Goal: Transaction & Acquisition: Purchase product/service

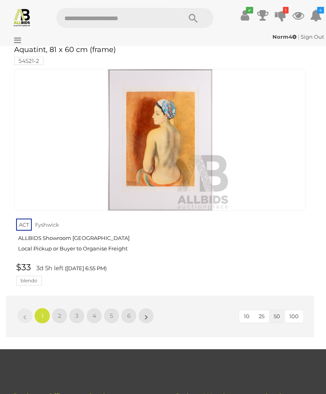
scroll to position [13232, 0]
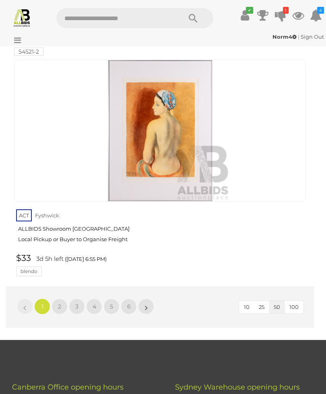
click at [58, 303] on span "2" at bounding box center [59, 306] width 3 height 7
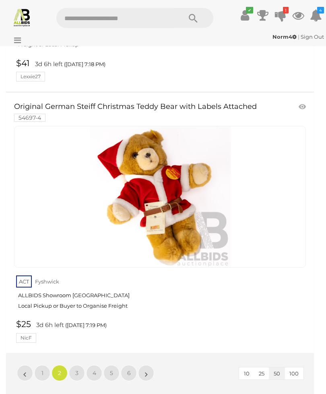
scroll to position [13005, 0]
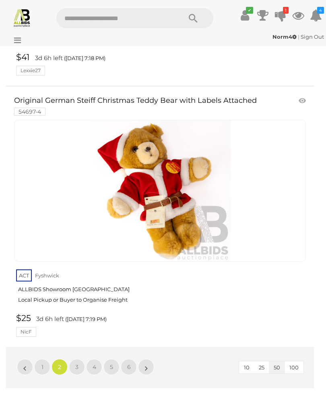
click at [77, 363] on span "3" at bounding box center [76, 366] width 3 height 7
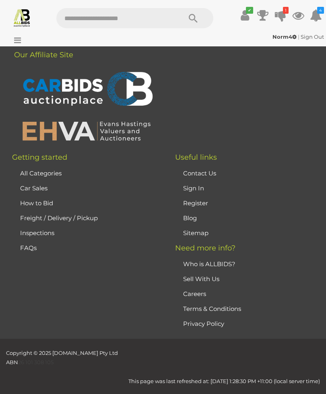
scroll to position [0, 0]
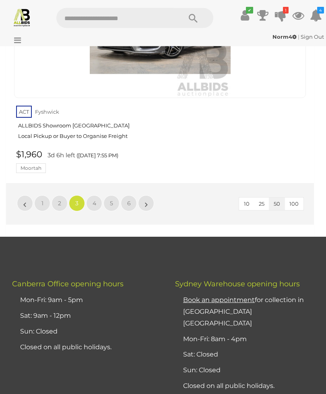
scroll to position [13113, 0]
click at [97, 195] on link "4" at bounding box center [94, 203] width 16 height 16
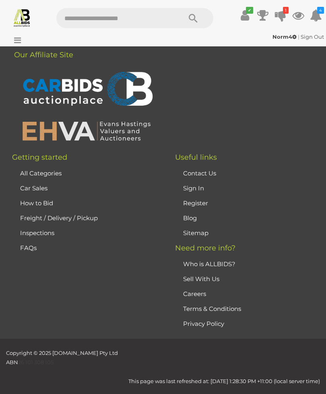
scroll to position [0, 0]
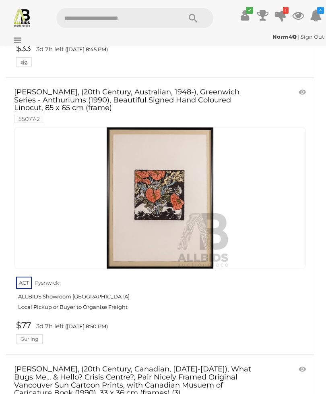
scroll to position [3553, 0]
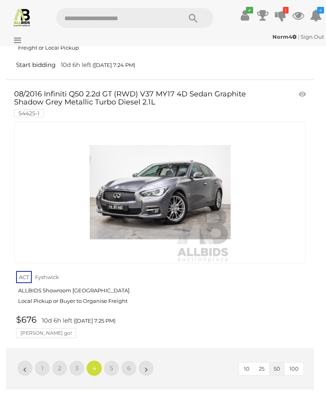
scroll to position [12885, 0]
click at [110, 360] on link "5" at bounding box center [112, 368] width 16 height 16
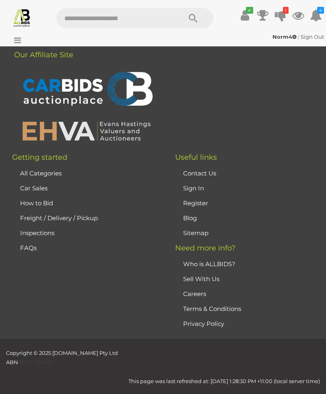
scroll to position [0, 0]
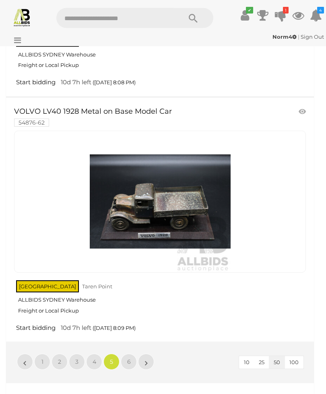
scroll to position [12345, 0]
click at [130, 358] on span "6" at bounding box center [129, 361] width 4 height 7
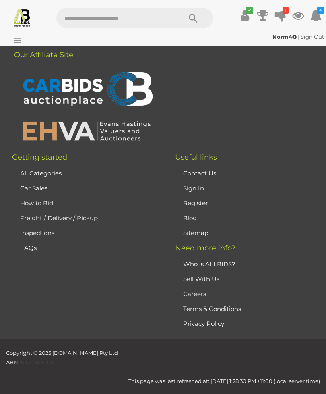
scroll to position [0, 0]
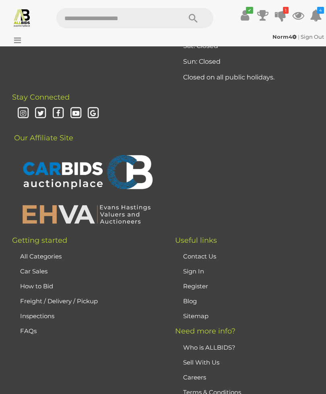
scroll to position [11846, 0]
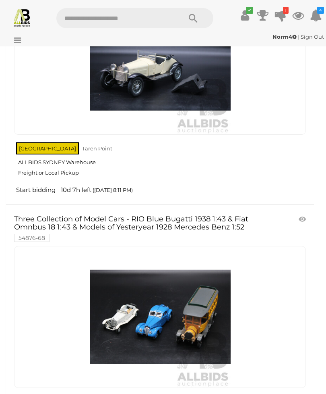
scroll to position [322, 0]
